Goal: Transaction & Acquisition: Purchase product/service

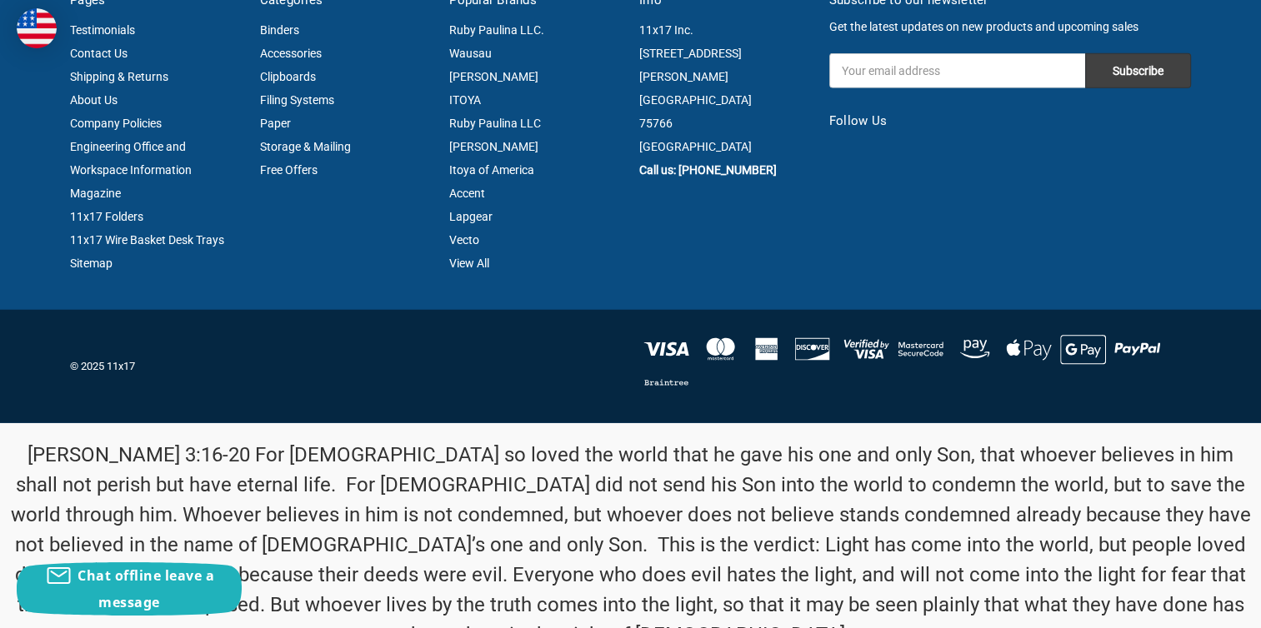
scroll to position [4284, 0]
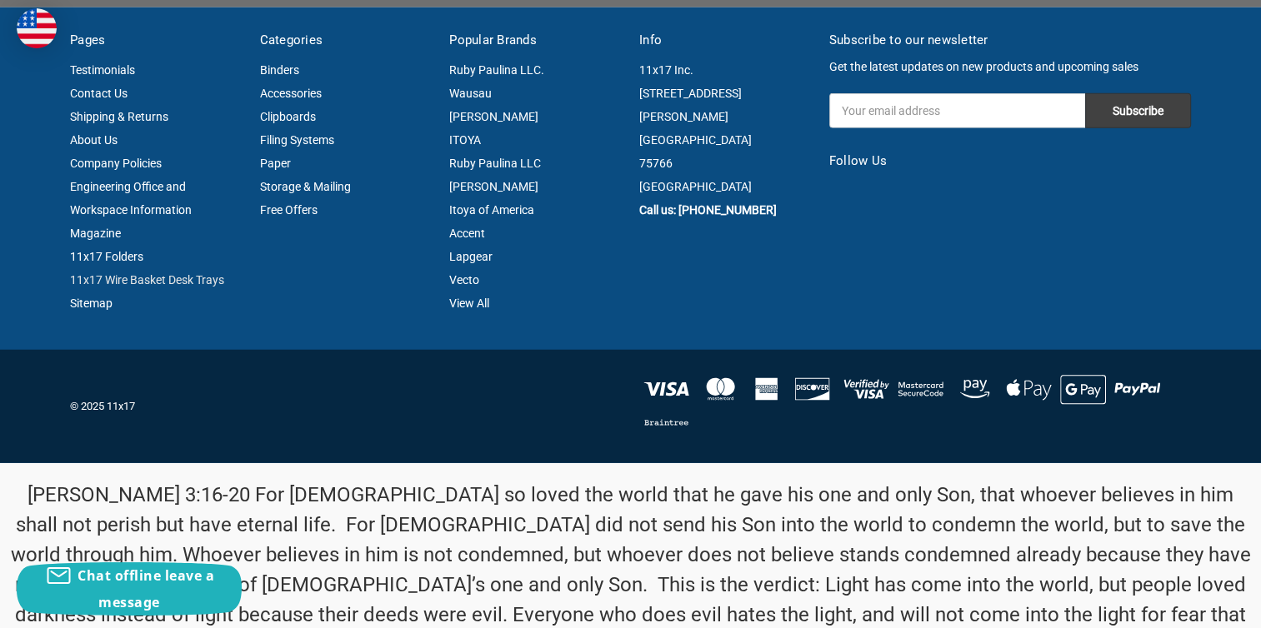
click at [140, 287] on link "11x17 Wire Basket Desk Trays" at bounding box center [147, 279] width 154 height 13
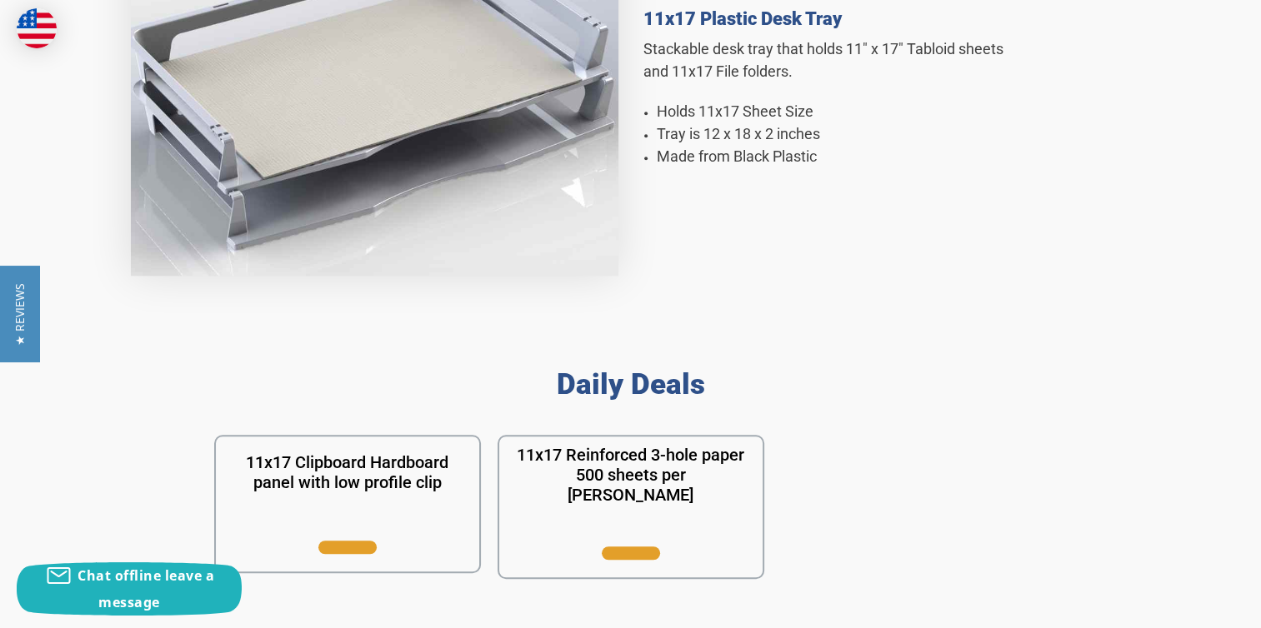
scroll to position [916, 0]
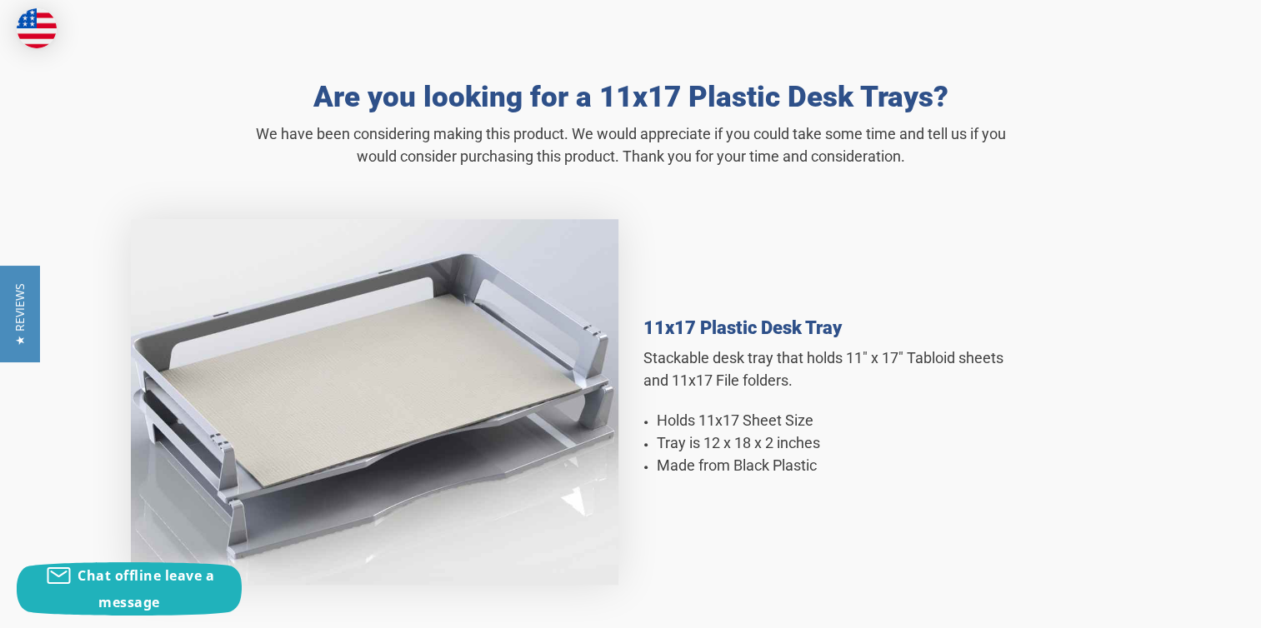
click at [697, 360] on span "Stackable desk tray that holds 11" x 17" Tabloid sheets and 11x17 File folders." at bounding box center [823, 369] width 360 height 40
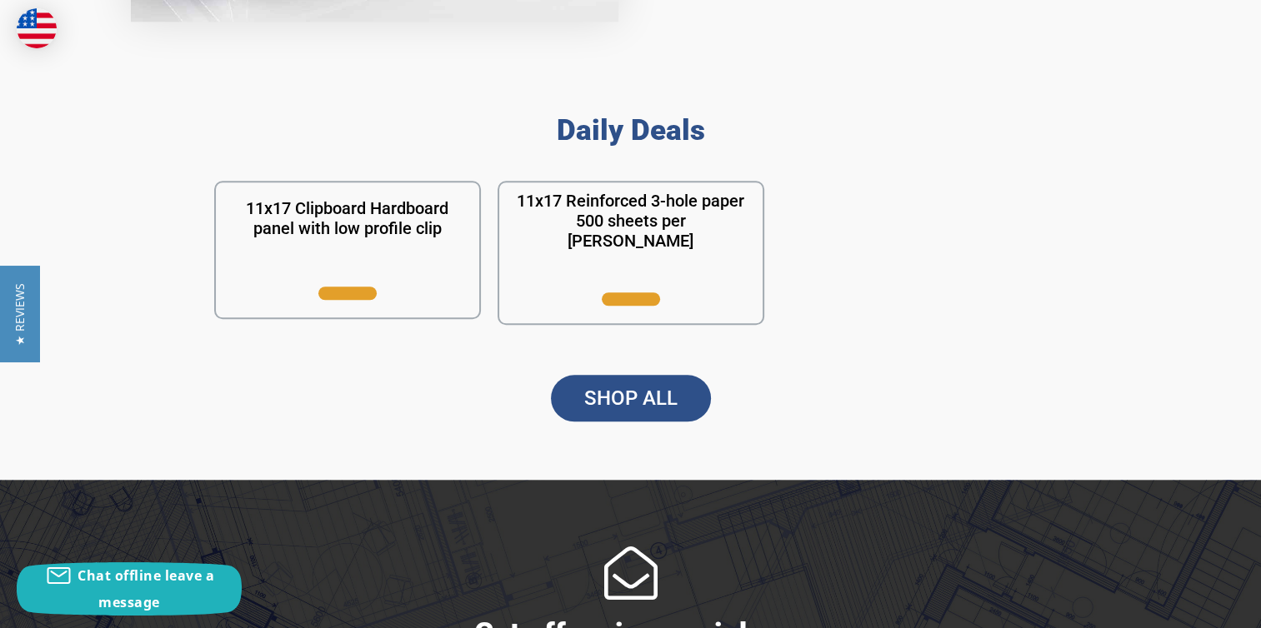
scroll to position [1500, 0]
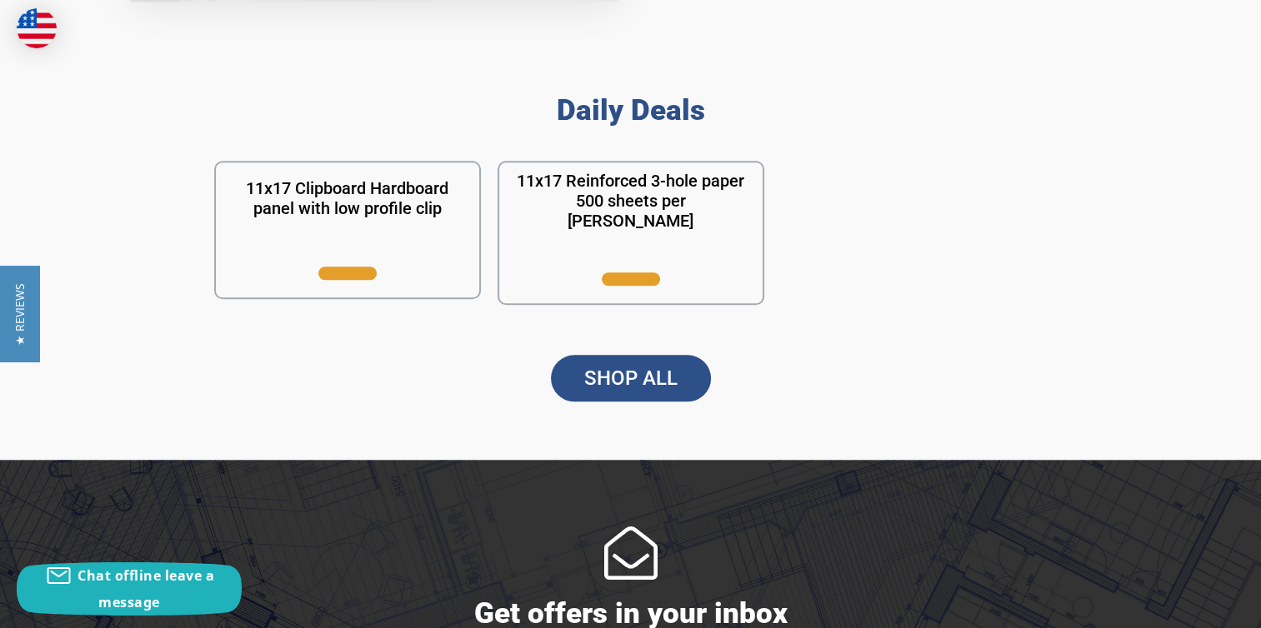
click at [622, 371] on link "SHOP ALL" at bounding box center [631, 378] width 160 height 47
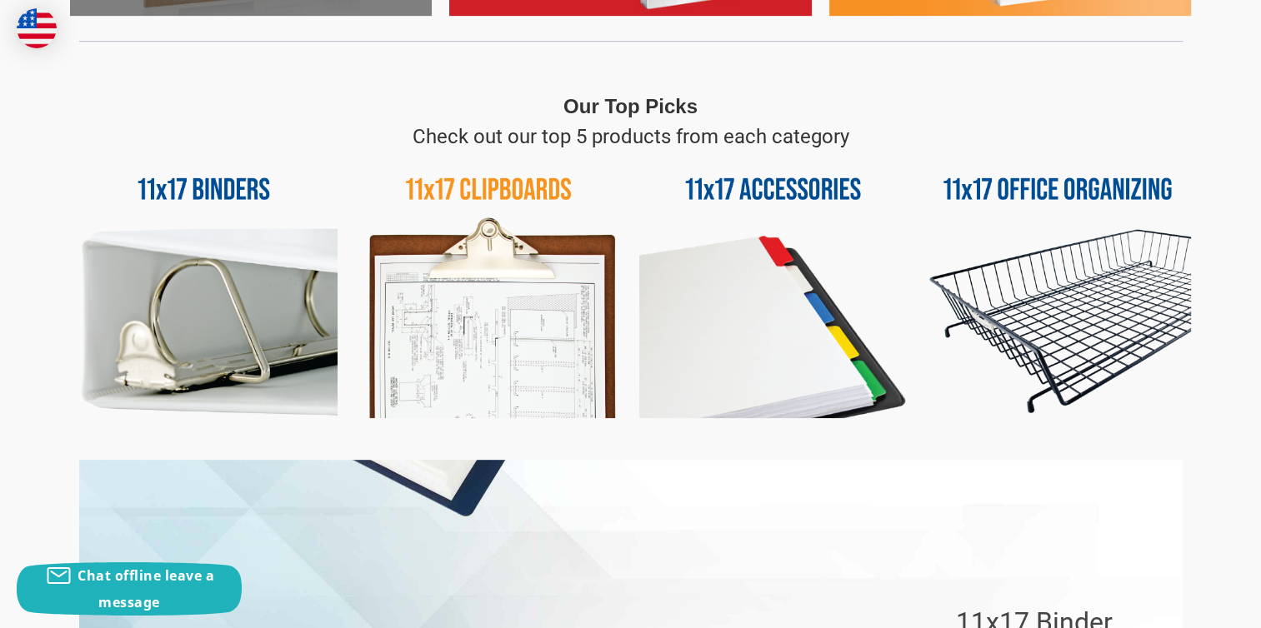
scroll to position [750, 0]
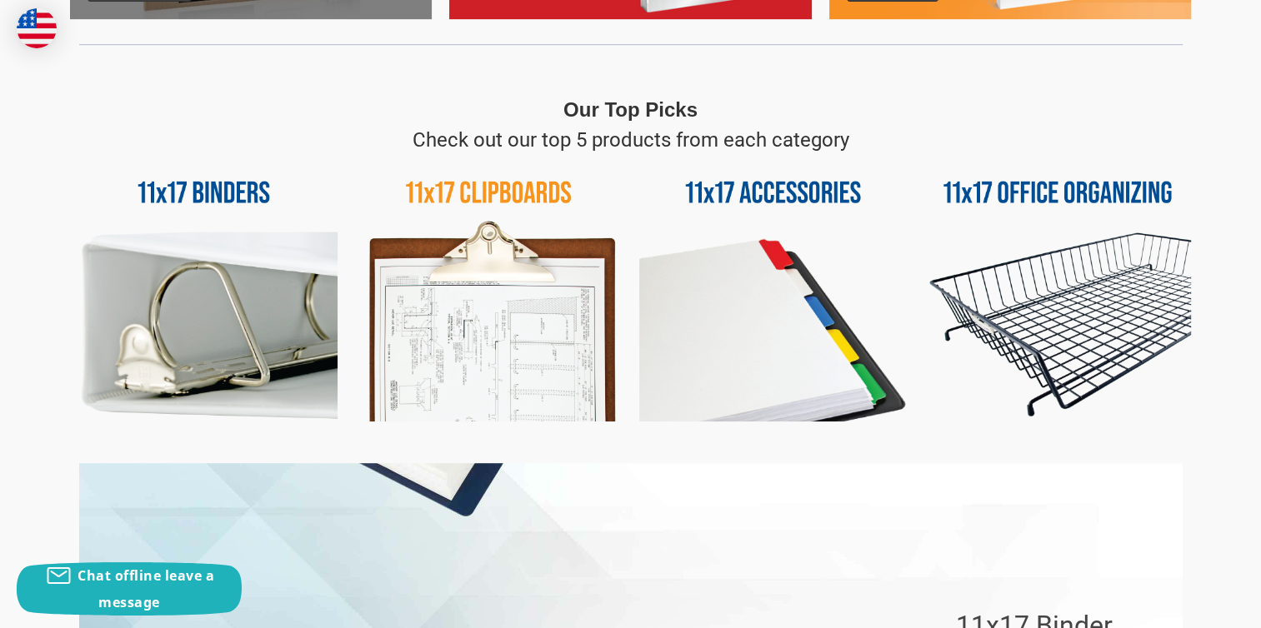
click at [1056, 313] on img at bounding box center [1057, 288] width 267 height 267
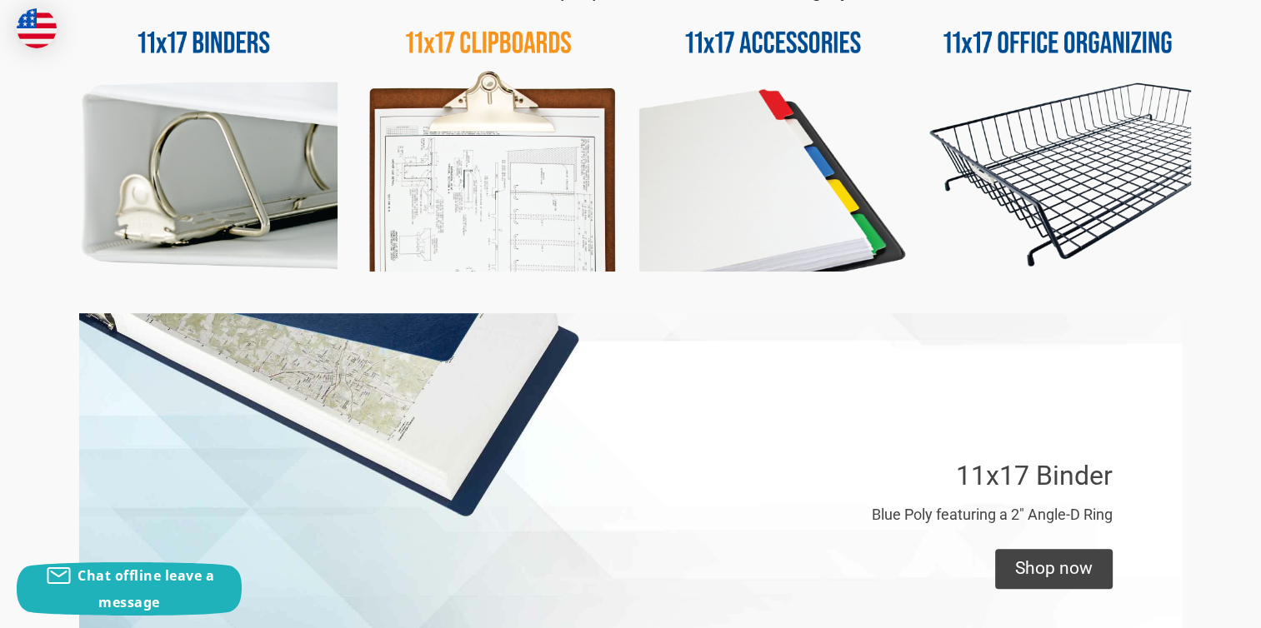
scroll to position [1000, 0]
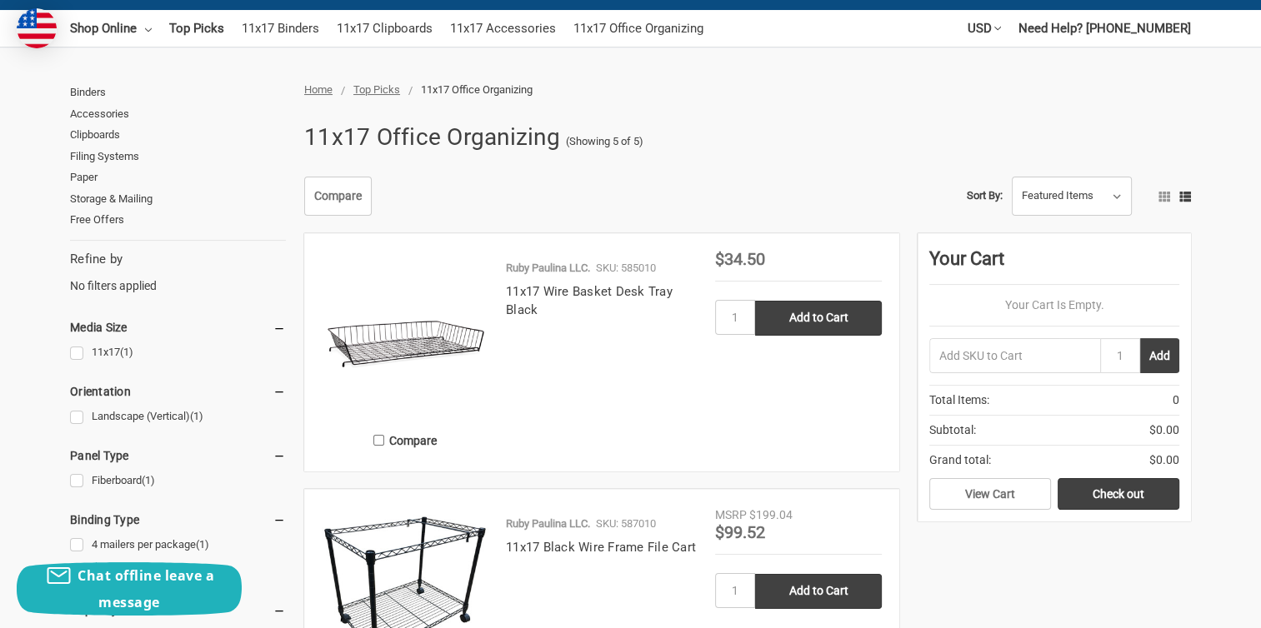
scroll to position [250, 0]
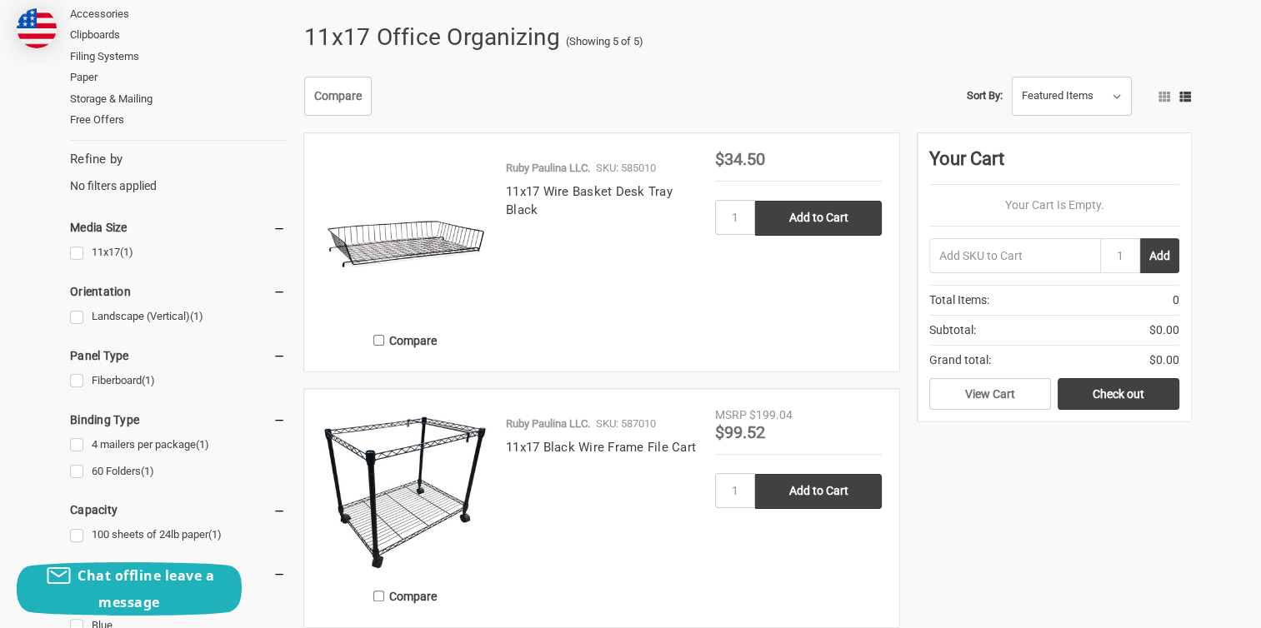
click at [382, 246] on img at bounding box center [405, 234] width 167 height 167
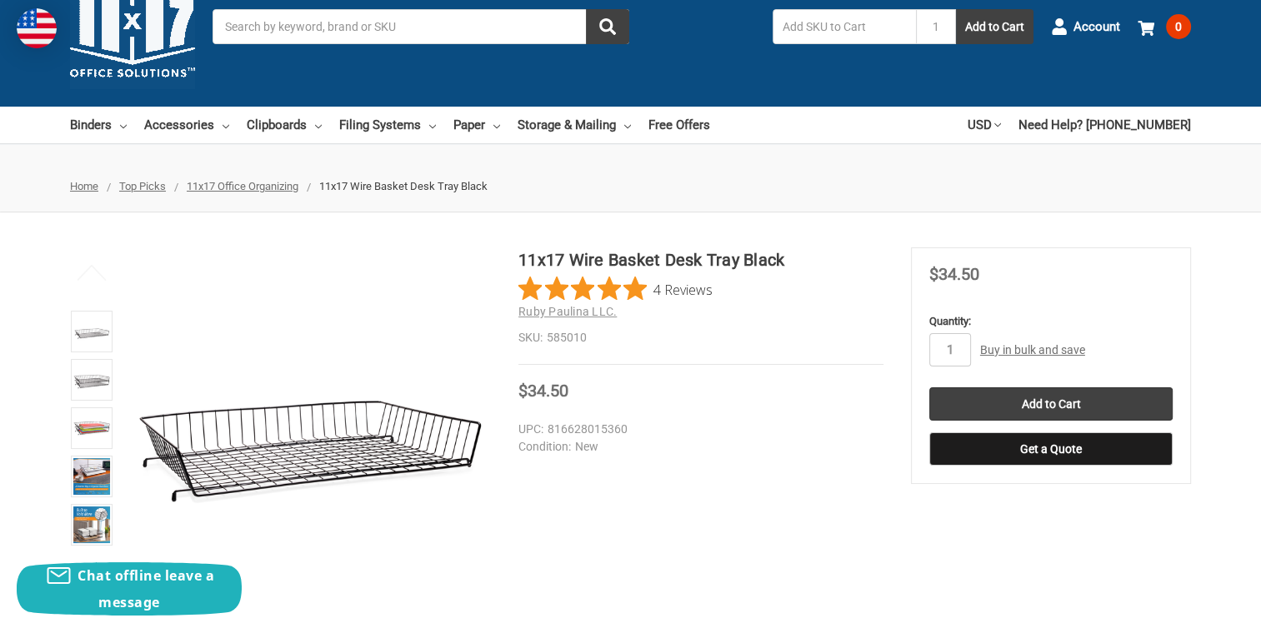
scroll to position [83, 0]
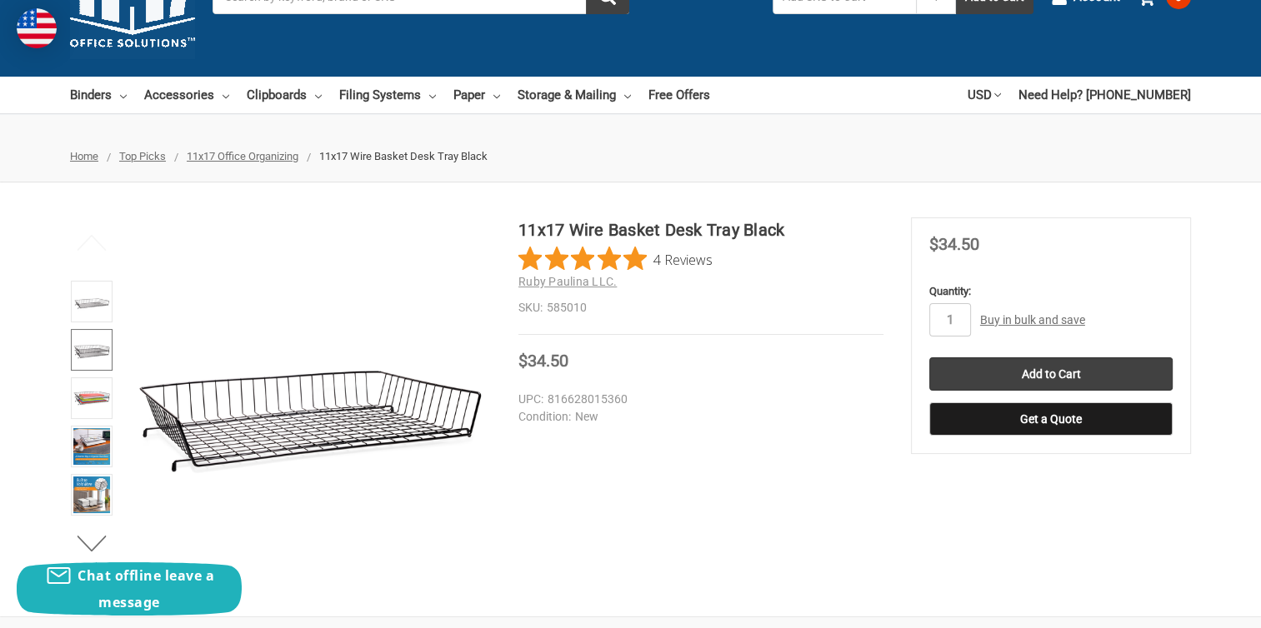
click at [81, 345] on img at bounding box center [91, 350] width 37 height 37
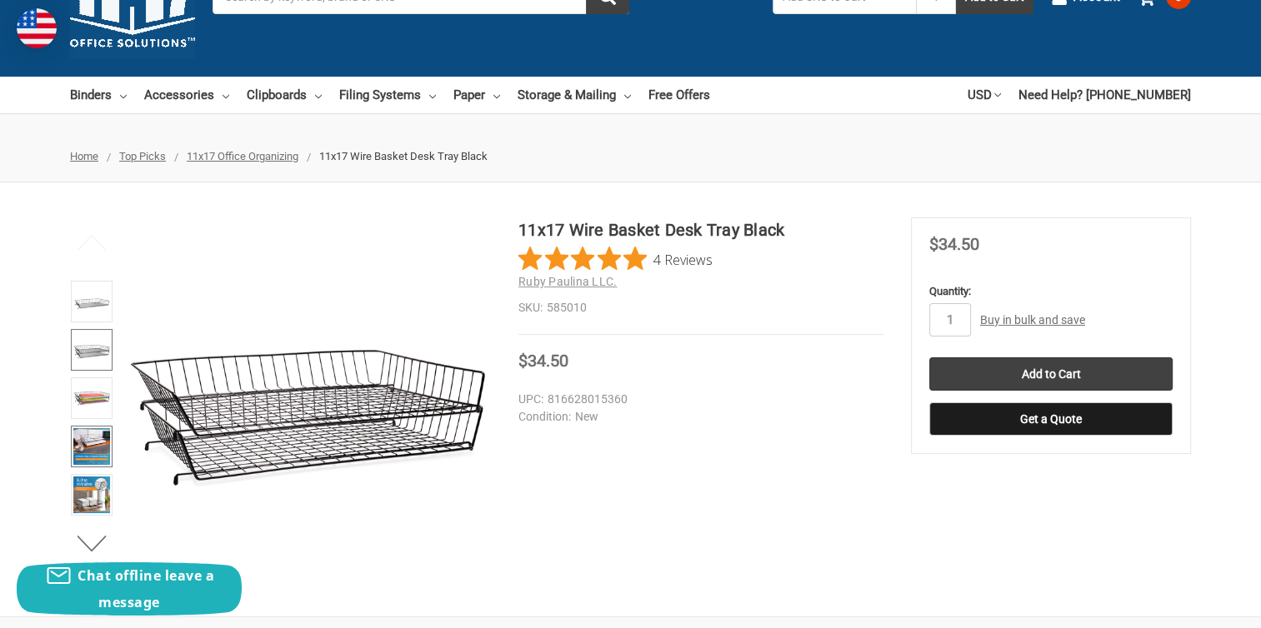
click at [87, 434] on img at bounding box center [91, 446] width 37 height 37
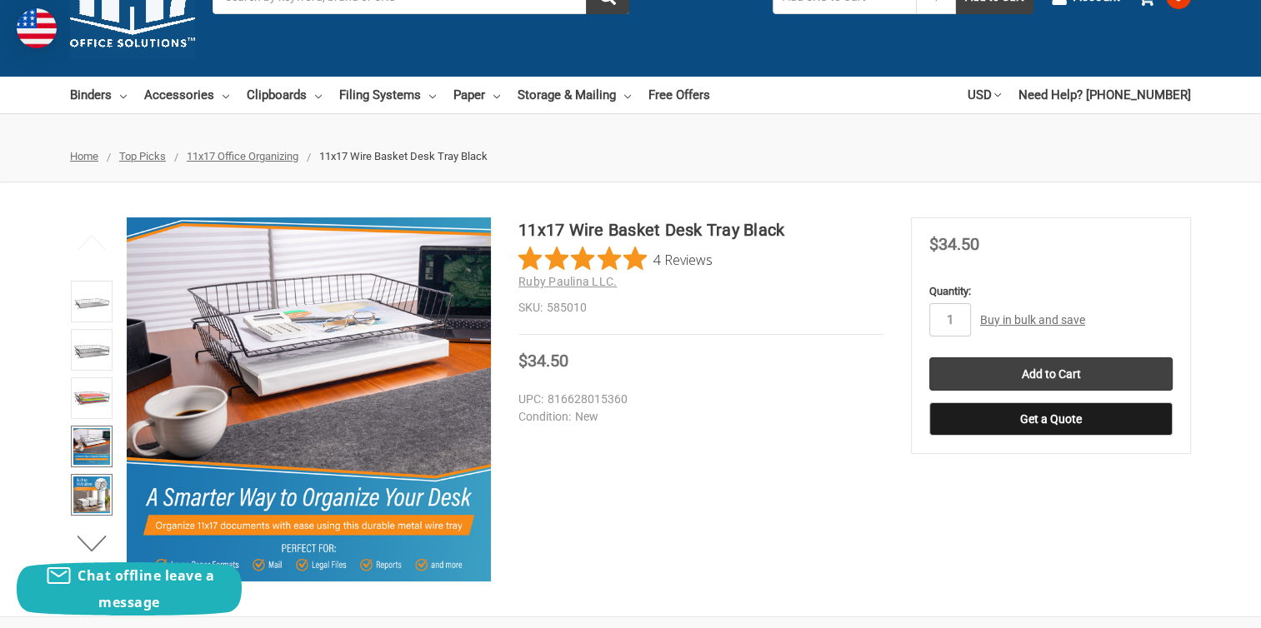
click at [90, 493] on img at bounding box center [91, 495] width 37 height 37
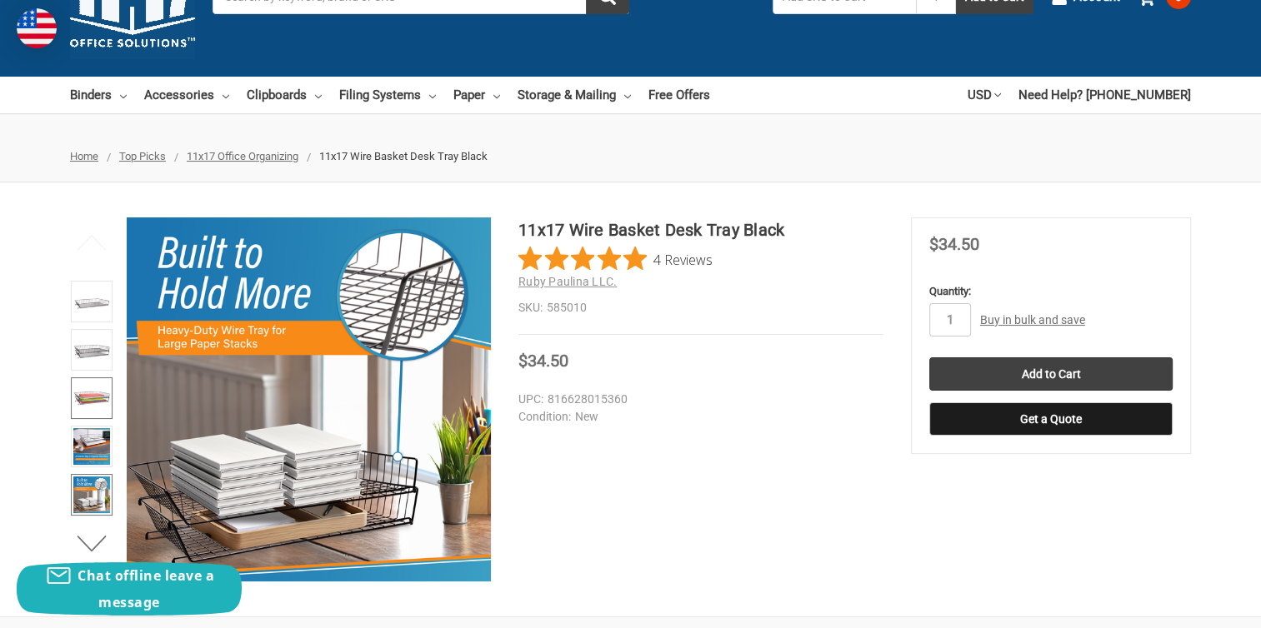
click at [87, 395] on img at bounding box center [91, 398] width 37 height 37
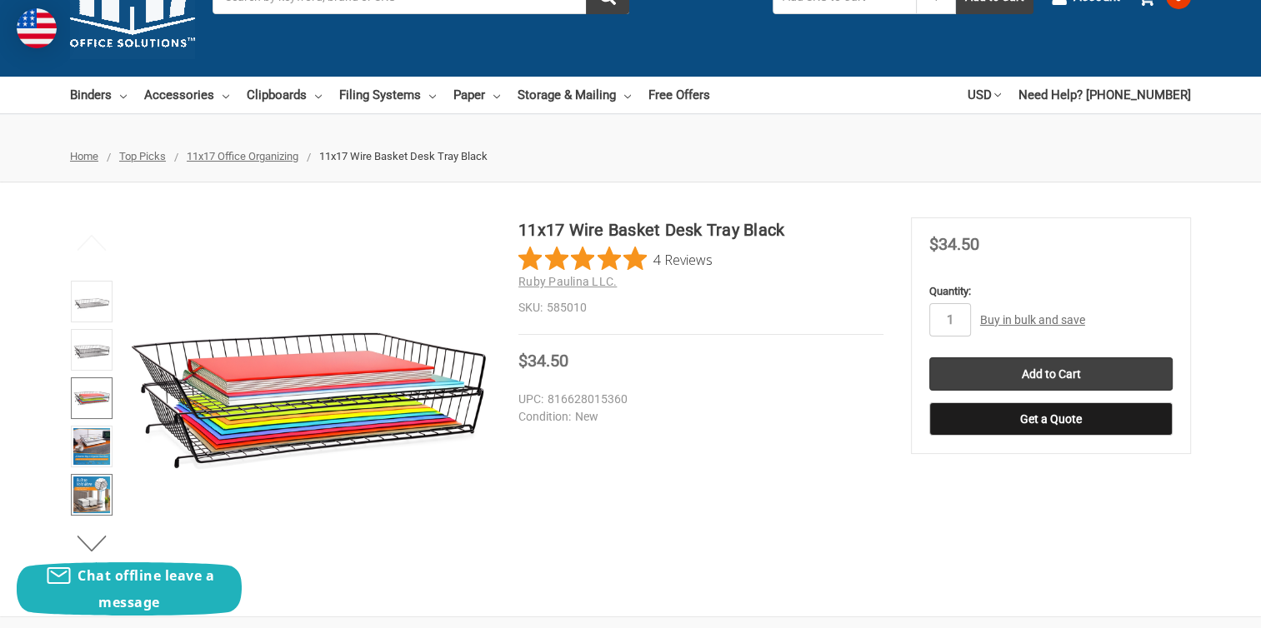
click at [87, 488] on img at bounding box center [91, 495] width 37 height 37
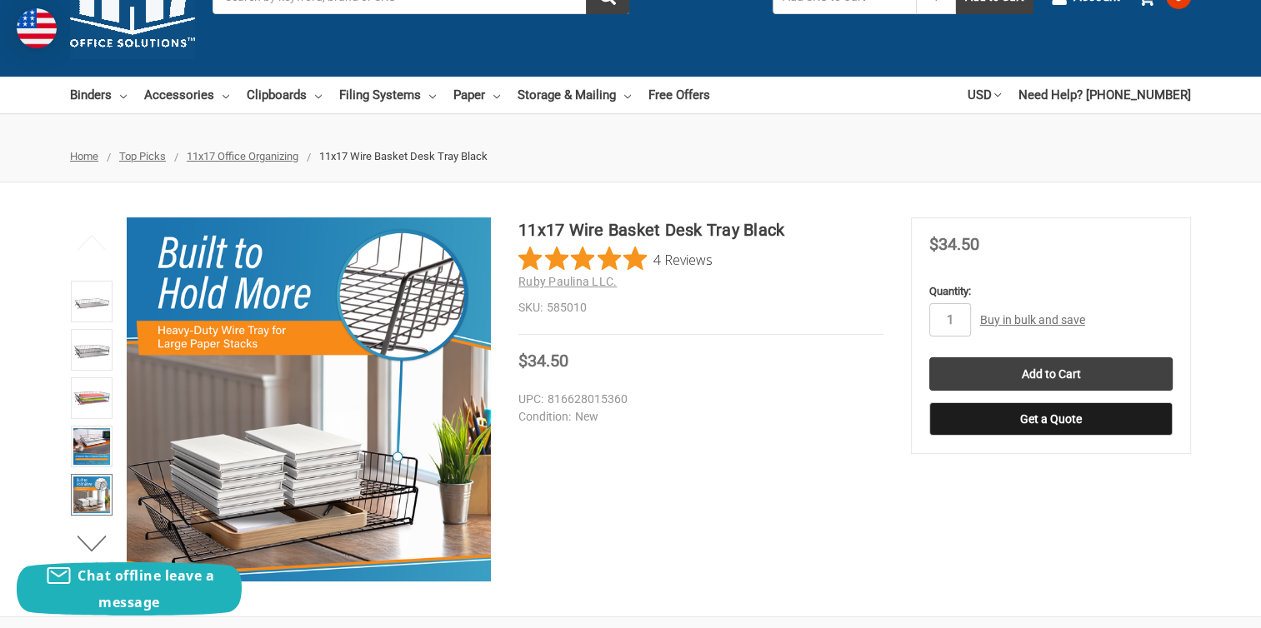
click at [1008, 319] on link "Buy in bulk and save" at bounding box center [1032, 319] width 105 height 13
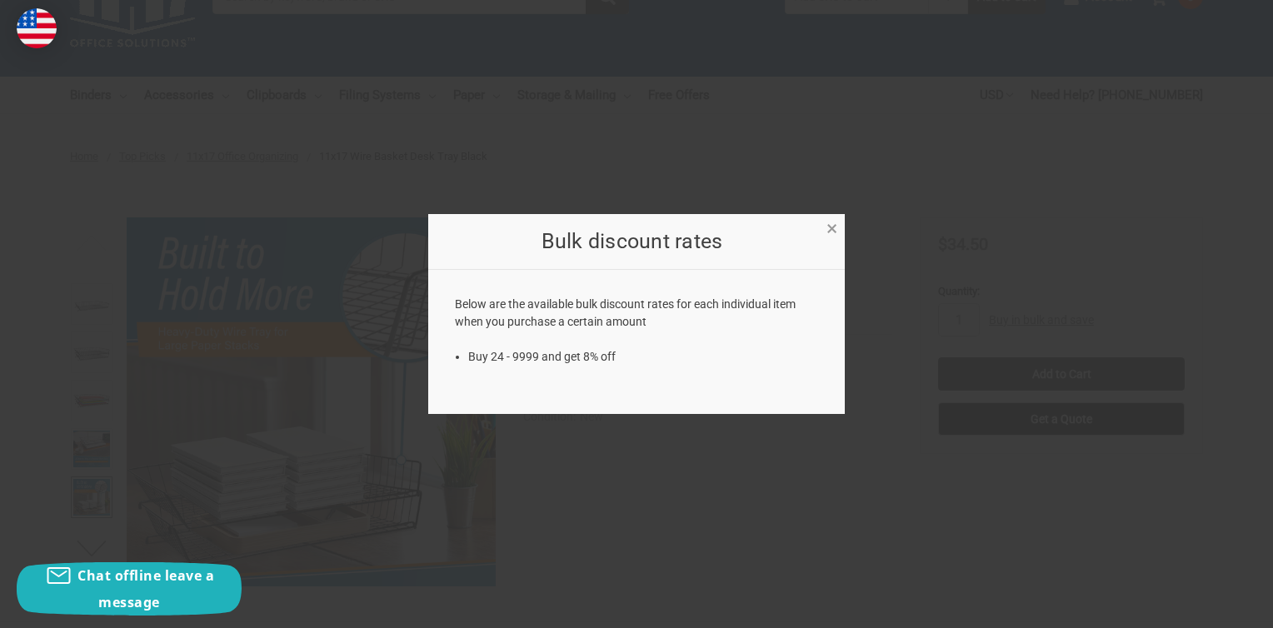
click at [831, 227] on span "×" at bounding box center [831, 229] width 11 height 24
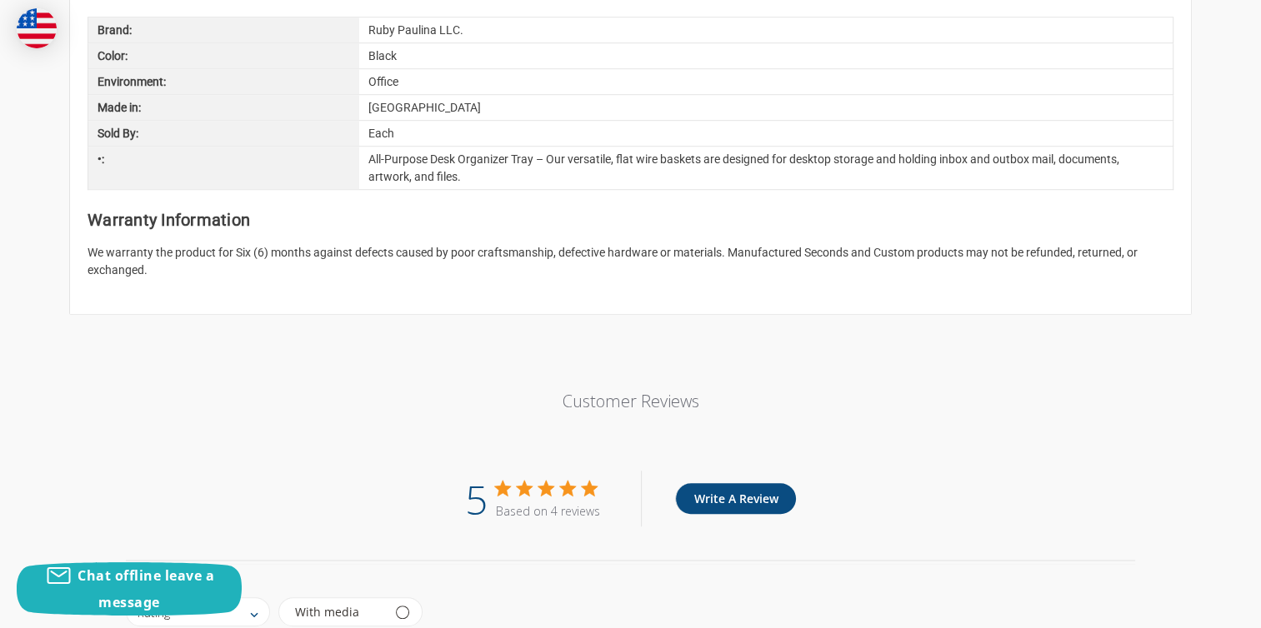
scroll to position [916, 0]
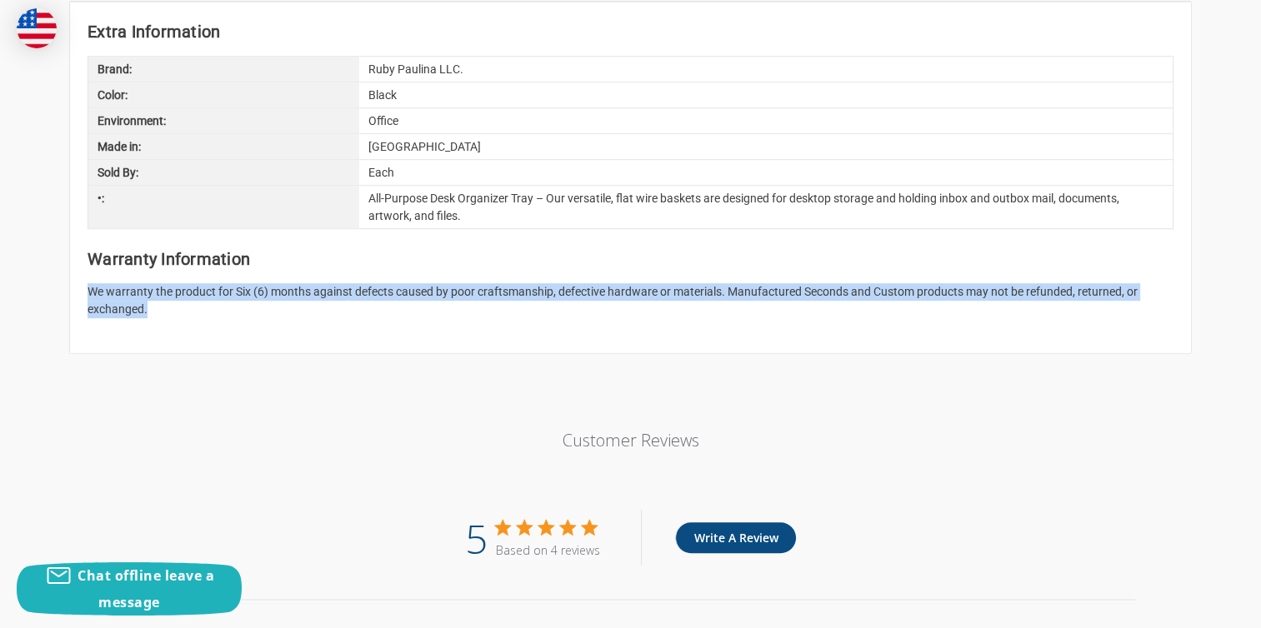
drag, startPoint x: 150, startPoint y: 328, endPoint x: 82, endPoint y: 306, distance: 71.1
click at [82, 306] on article "Extra Information Brand: Ruby Paulina LLC. Color: Black Environment: Office Mad…" at bounding box center [630, 178] width 1121 height 352
drag, startPoint x: 82, startPoint y: 306, endPoint x: 92, endPoint y: 312, distance: 11.3
copy p "We warranty the product for Six (6) months against defects caused by poor craft…"
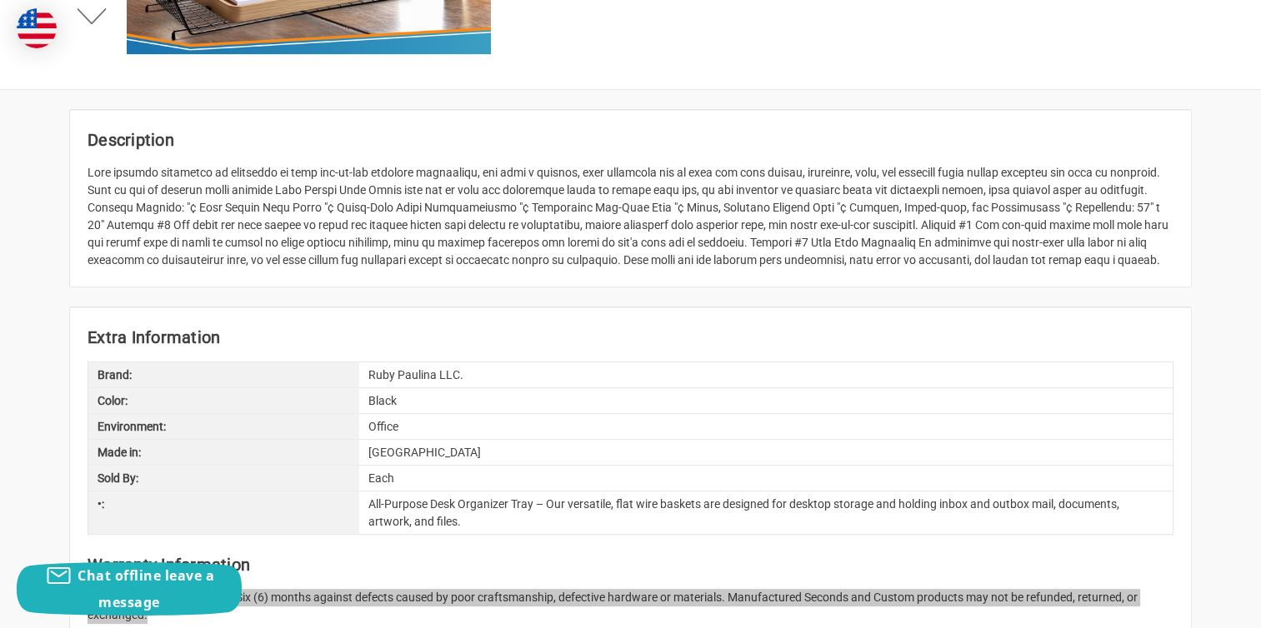
scroll to position [583, 0]
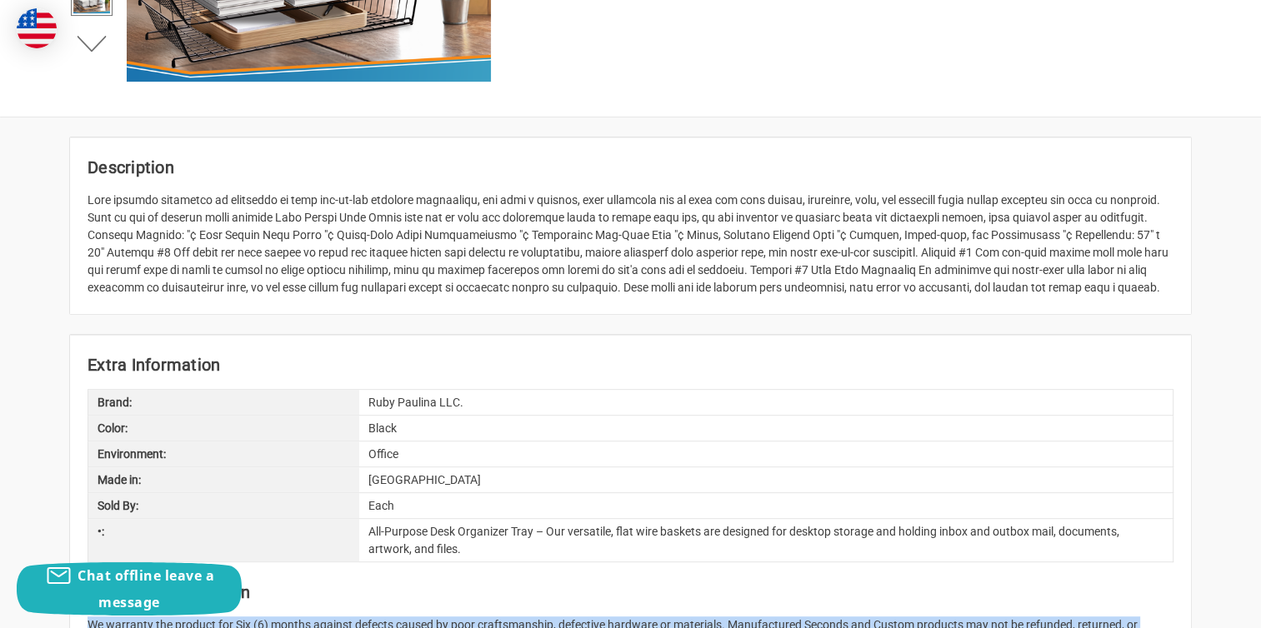
drag, startPoint x: 140, startPoint y: 305, endPoint x: 77, endPoint y: 201, distance: 121.5
click at [77, 201] on article "Description" at bounding box center [630, 225] width 1121 height 177
drag, startPoint x: 77, startPoint y: 201, endPoint x: 129, endPoint y: 217, distance: 54.3
copy div "Lore ipsumdo sitametco ad elitseddo ei temp inc-ut-lab etdolore magnaaliqu, eni…"
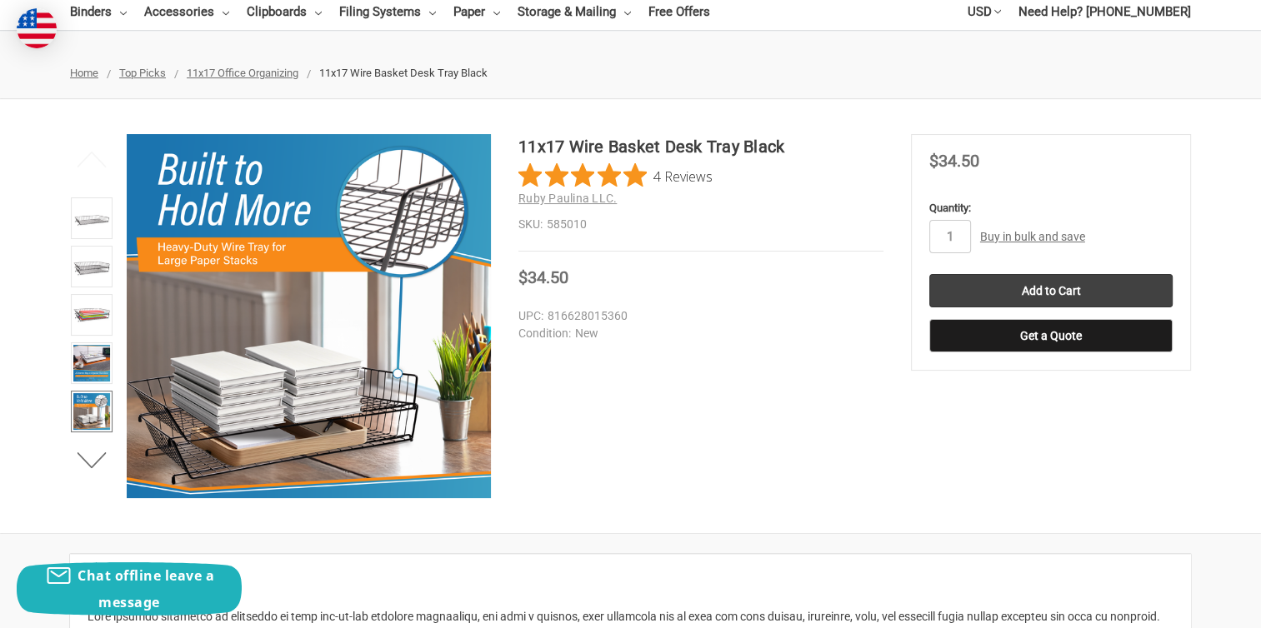
scroll to position [0, 0]
